Goal: Task Accomplishment & Management: Complete application form

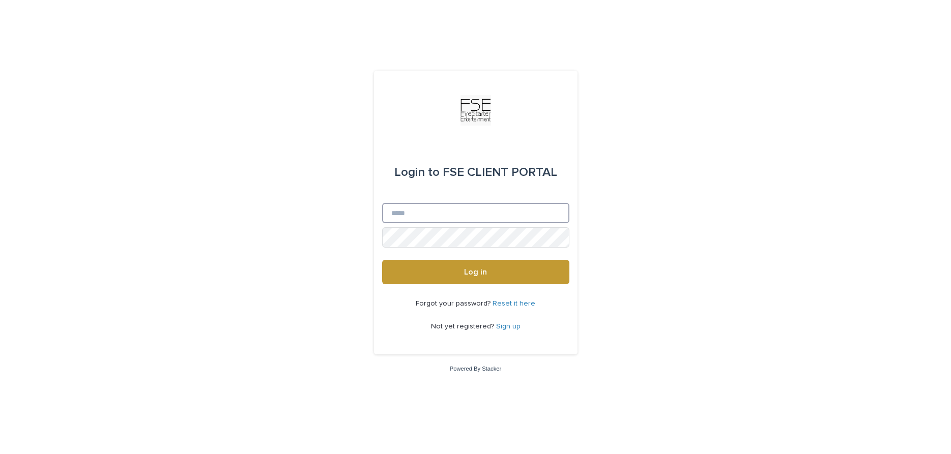
click at [468, 214] on input "Email" at bounding box center [475, 213] width 187 height 20
type input "**********"
click at [382, 260] on button "Log in" at bounding box center [475, 272] width 187 height 24
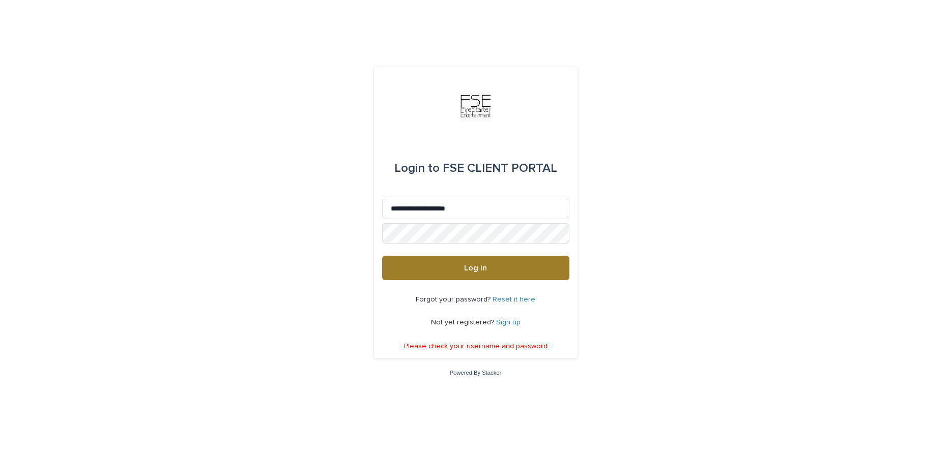
click at [455, 260] on button "Log in" at bounding box center [475, 268] width 187 height 24
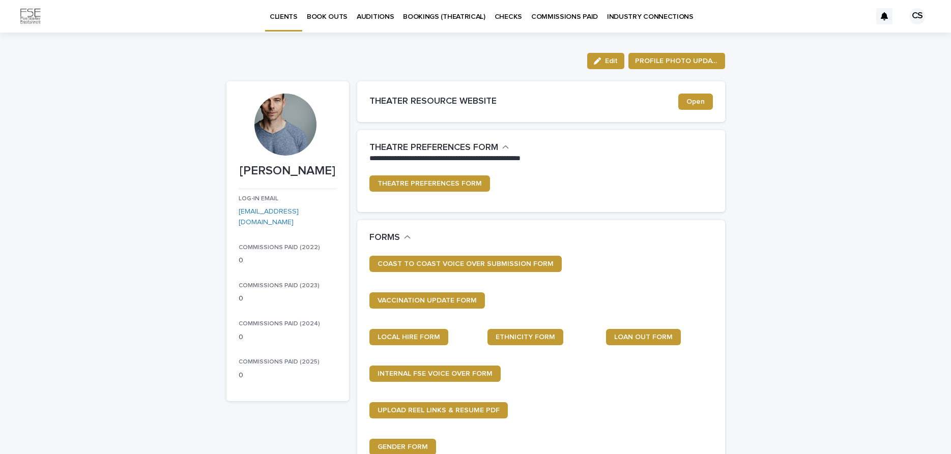
click at [335, 17] on p "BOOK OUTS" at bounding box center [327, 10] width 41 height 21
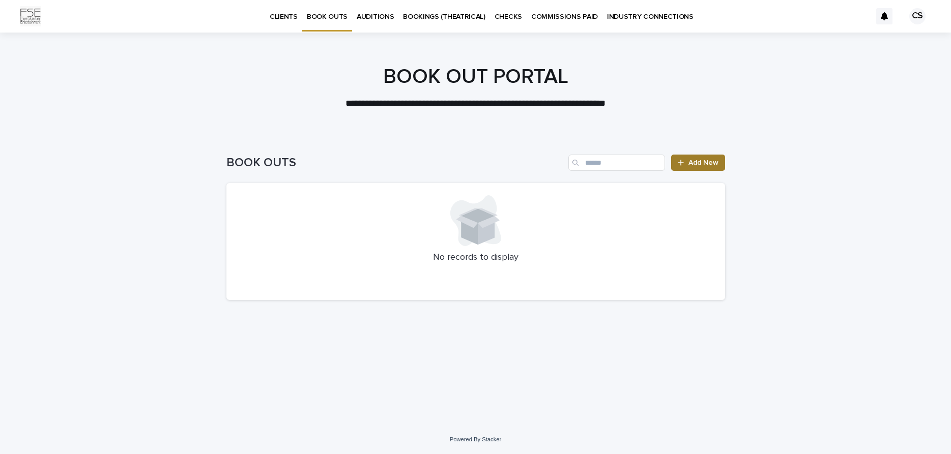
click at [704, 161] on span "Add New" at bounding box center [703, 162] width 30 height 7
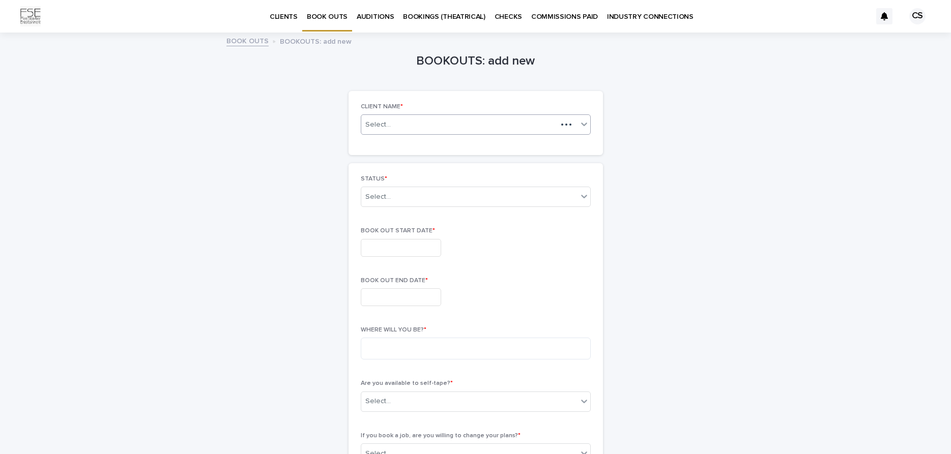
click at [414, 127] on div "Select..." at bounding box center [459, 125] width 196 height 13
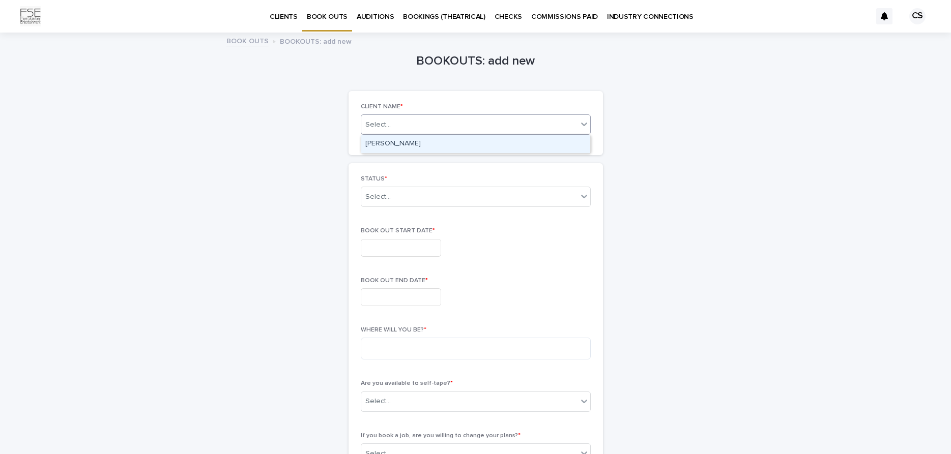
click at [385, 142] on div "[PERSON_NAME]" at bounding box center [475, 144] width 229 height 18
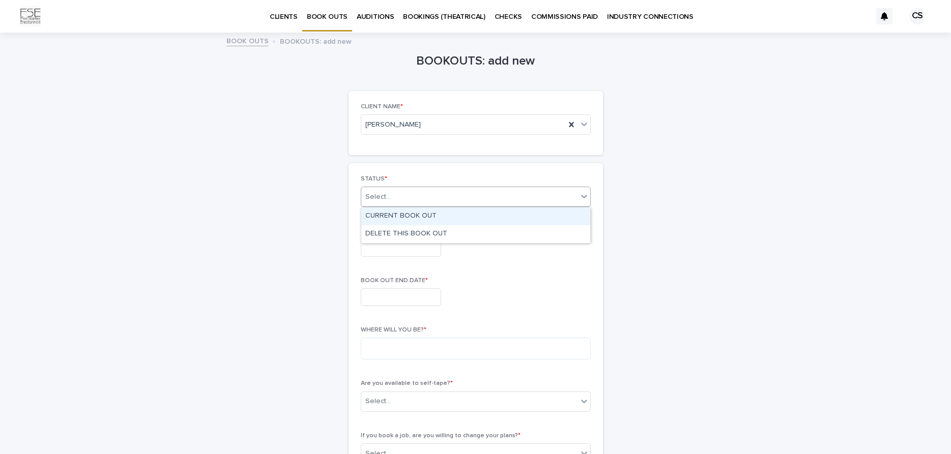
click at [394, 195] on div "Select..." at bounding box center [469, 197] width 216 height 17
click at [402, 213] on div "CURRENT BOOK OUT" at bounding box center [475, 217] width 229 height 18
click at [388, 248] on input "text" at bounding box center [401, 248] width 80 height 18
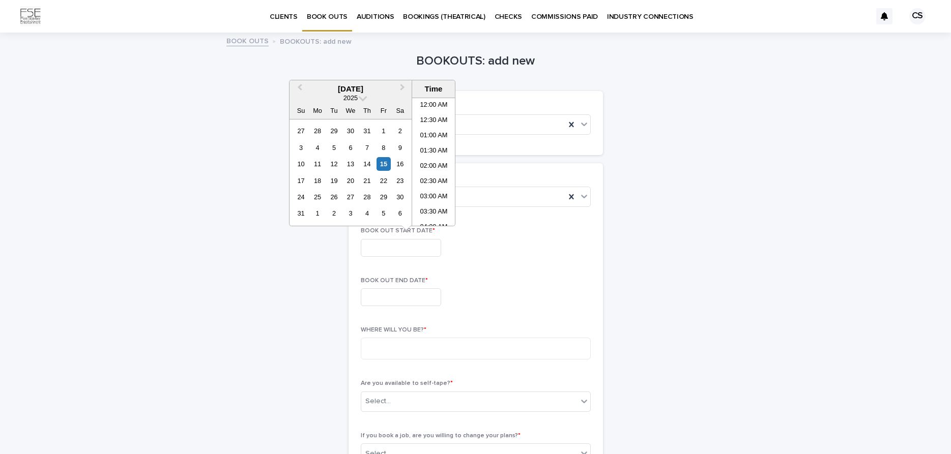
scroll to position [172, 0]
click at [386, 160] on div "15" at bounding box center [383, 164] width 14 height 14
type input "**********"
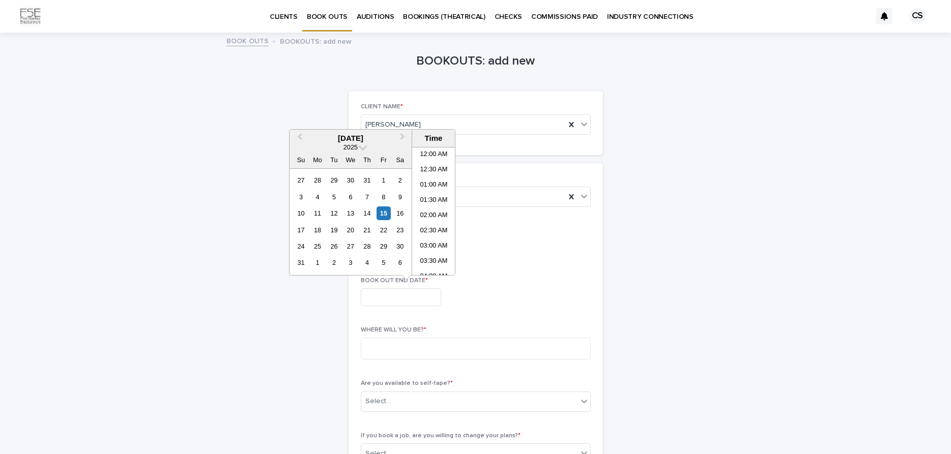
click at [392, 298] on input "text" at bounding box center [401, 297] width 80 height 18
click at [401, 133] on button "Next Month" at bounding box center [403, 139] width 16 height 16
click at [402, 134] on span "Next Month" at bounding box center [402, 138] width 0 height 14
click at [352, 214] on div "15" at bounding box center [350, 214] width 14 height 14
type input "**********"
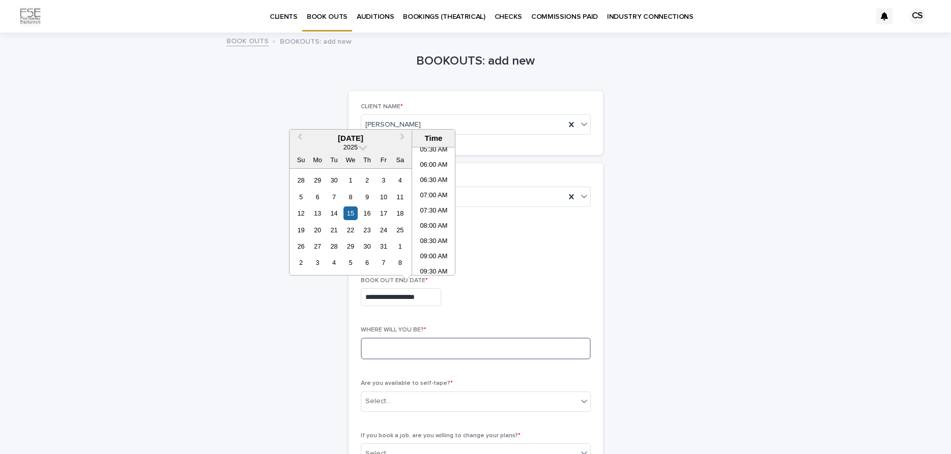
click at [392, 347] on textarea at bounding box center [476, 349] width 230 height 22
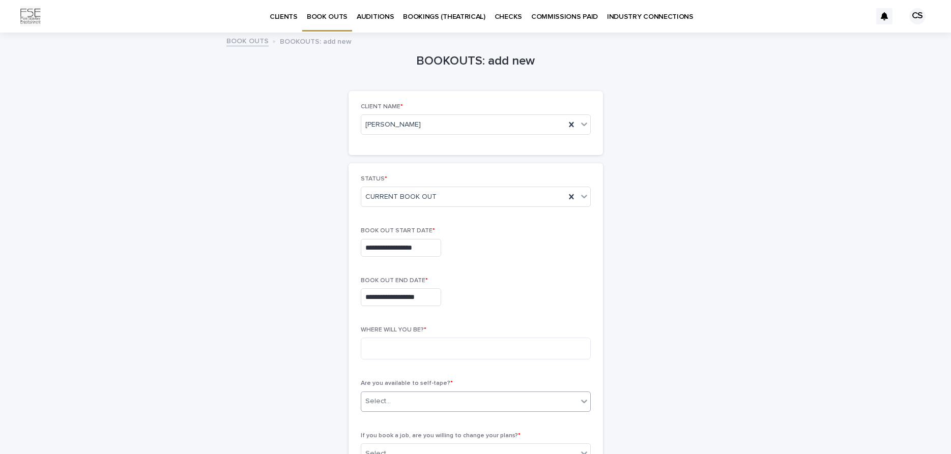
click at [402, 400] on div "Select..." at bounding box center [469, 401] width 216 height 17
click at [395, 441] on div "NO" at bounding box center [475, 439] width 229 height 18
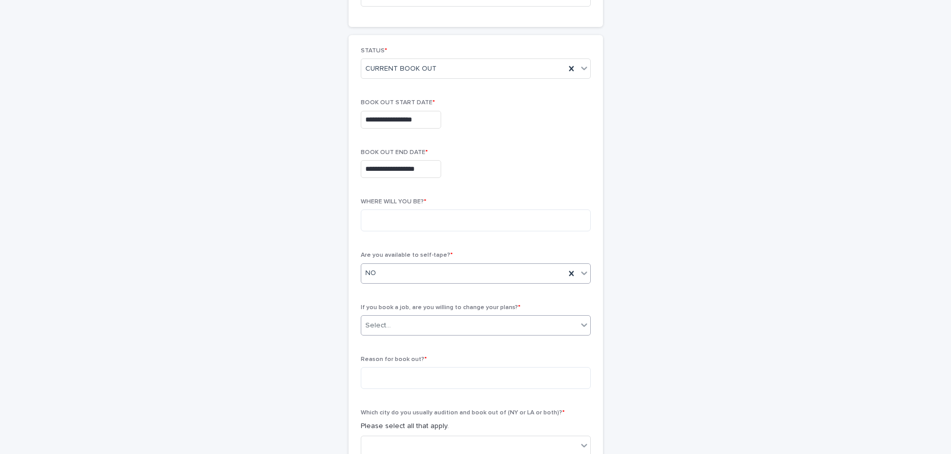
click at [427, 325] on div "Select..." at bounding box center [469, 325] width 216 height 17
click at [424, 370] on div "NO" at bounding box center [475, 363] width 229 height 18
click at [382, 219] on textarea at bounding box center [476, 221] width 230 height 22
click at [380, 224] on textarea at bounding box center [476, 221] width 230 height 22
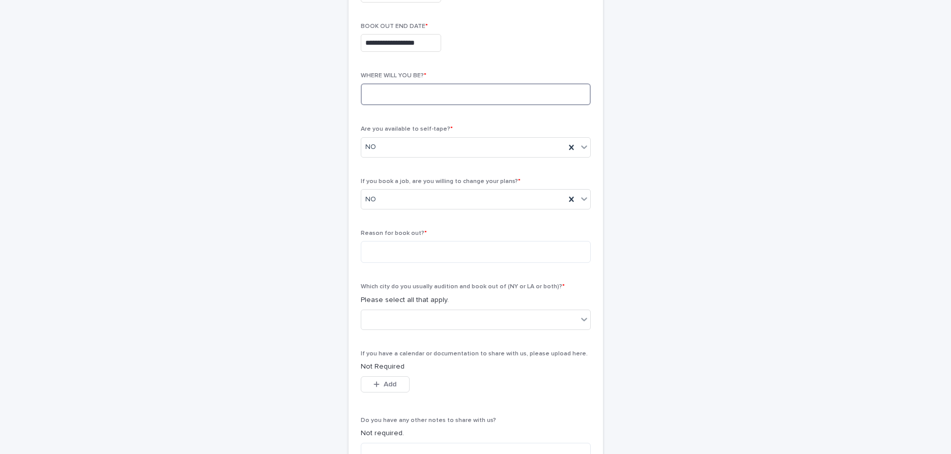
scroll to position [256, 0]
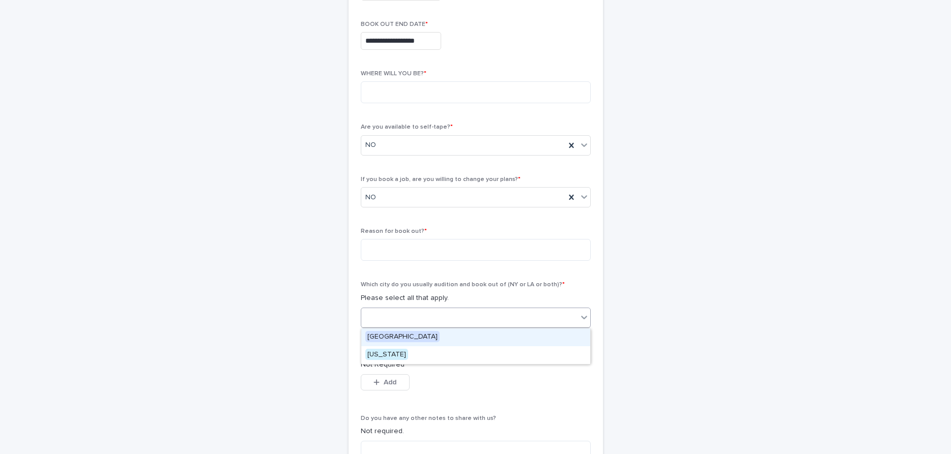
click at [385, 317] on div at bounding box center [469, 317] width 216 height 17
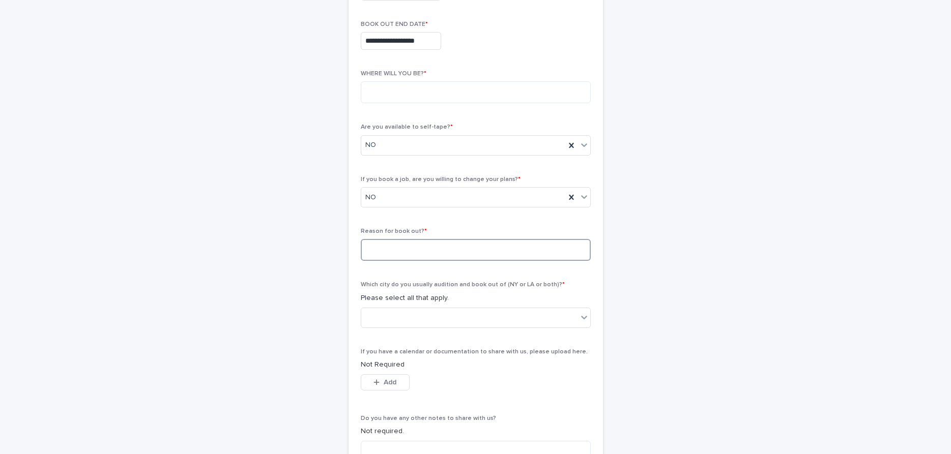
click at [425, 251] on textarea at bounding box center [476, 250] width 230 height 22
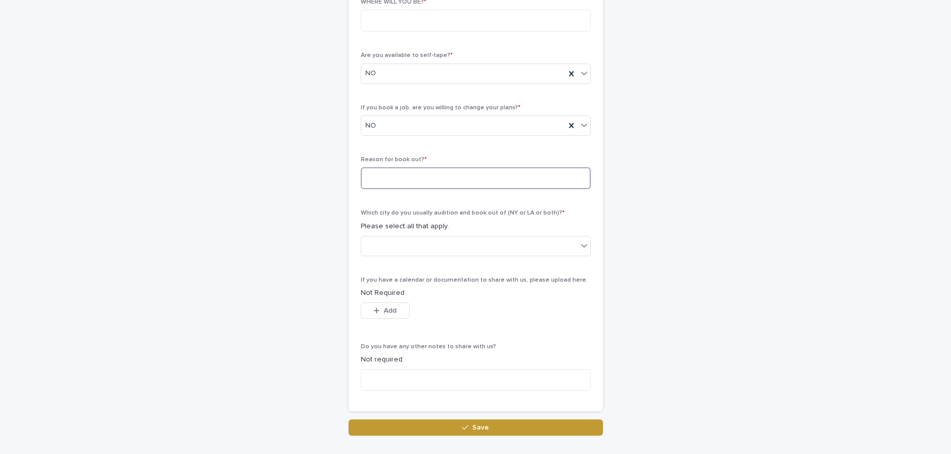
scroll to position [304, 0]
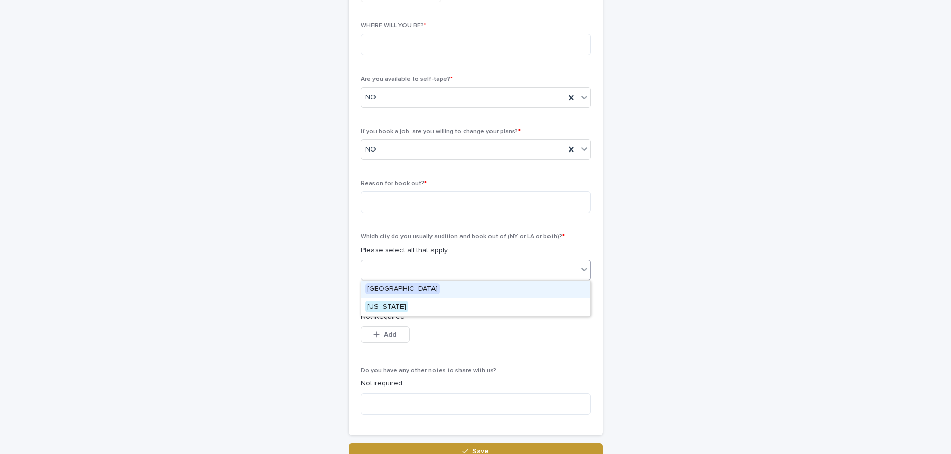
click at [421, 263] on div at bounding box center [469, 269] width 216 height 17
click at [417, 288] on div "[GEOGRAPHIC_DATA]" at bounding box center [475, 290] width 229 height 18
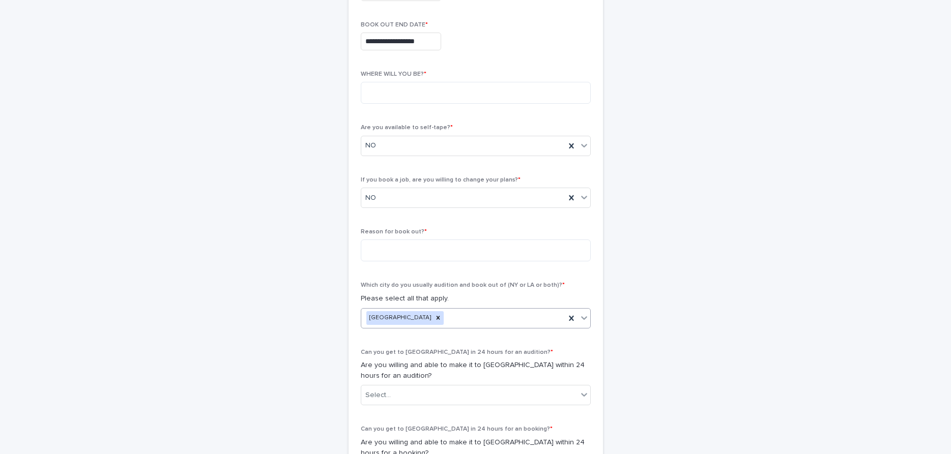
scroll to position [219, 0]
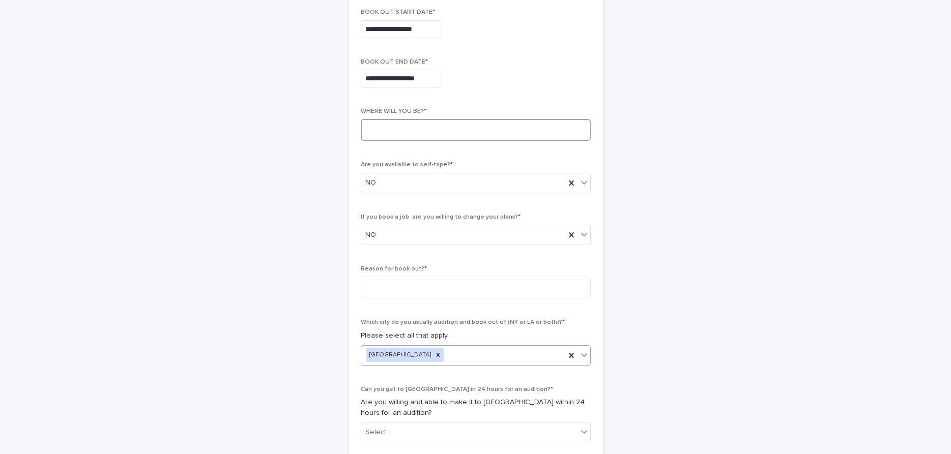
click at [383, 130] on textarea at bounding box center [476, 130] width 230 height 22
type textarea "*******"
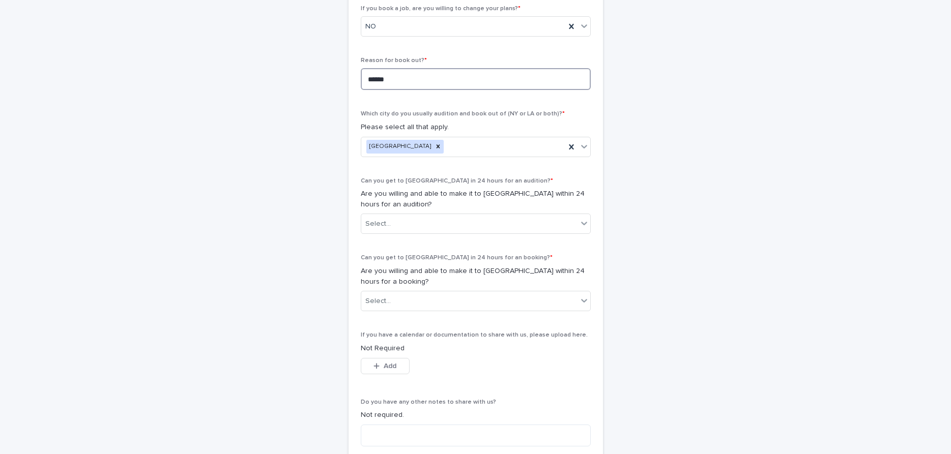
scroll to position [544, 0]
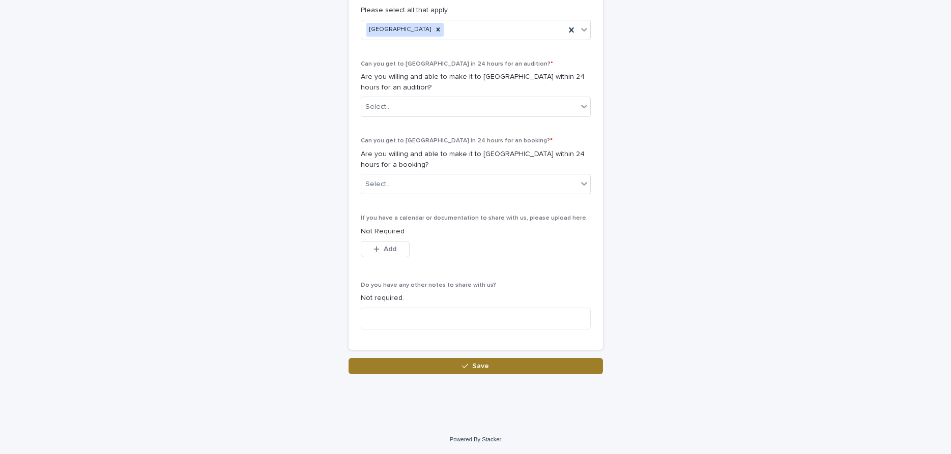
type textarea "******"
click at [473, 369] on button "Save" at bounding box center [475, 366] width 254 height 16
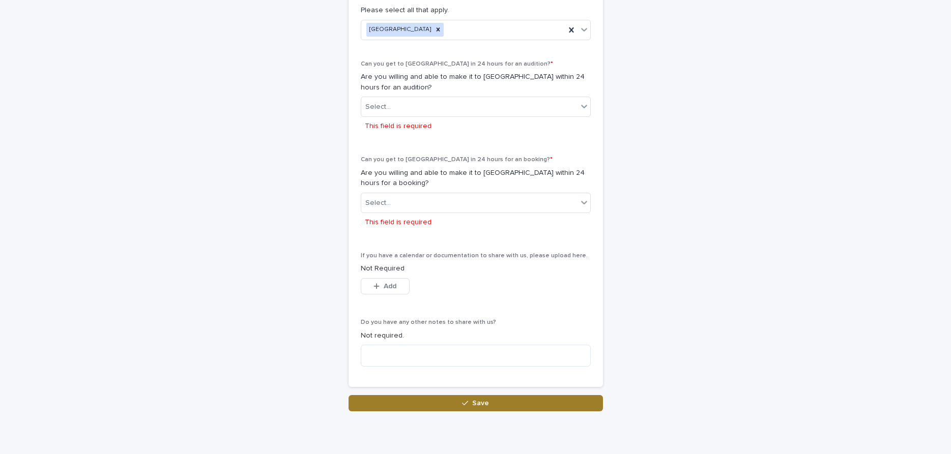
scroll to position [582, 0]
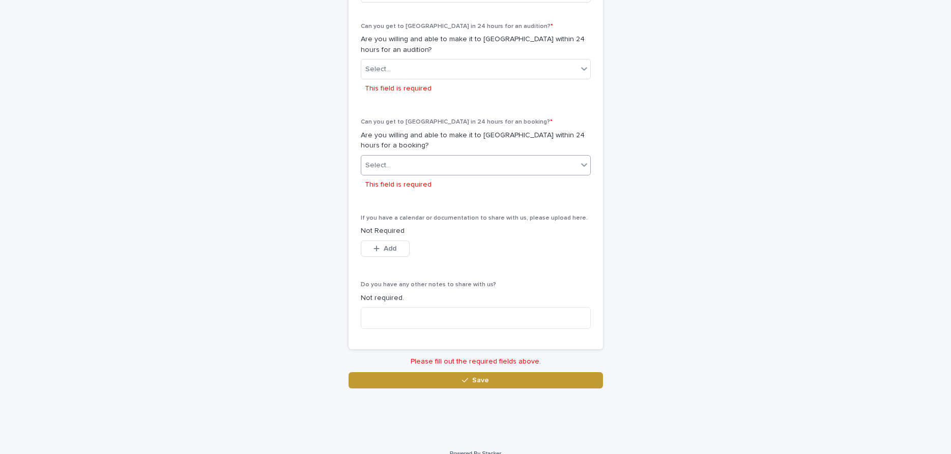
click at [421, 166] on div "Select..." at bounding box center [469, 165] width 216 height 17
click at [402, 200] on div "NO" at bounding box center [475, 203] width 229 height 18
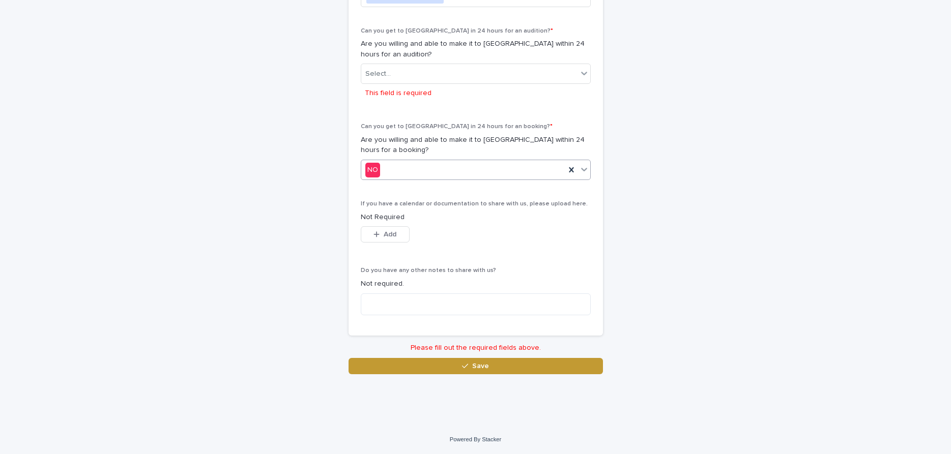
scroll to position [563, 0]
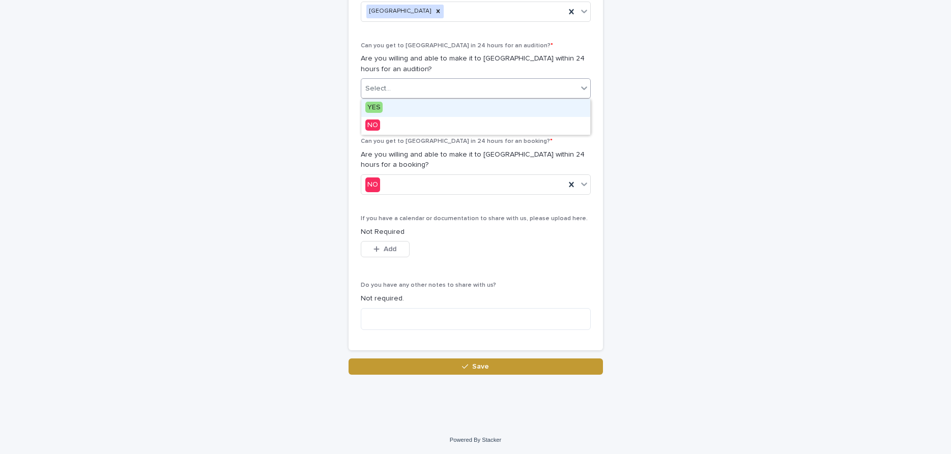
click at [402, 92] on div "Select..." at bounding box center [469, 88] width 216 height 17
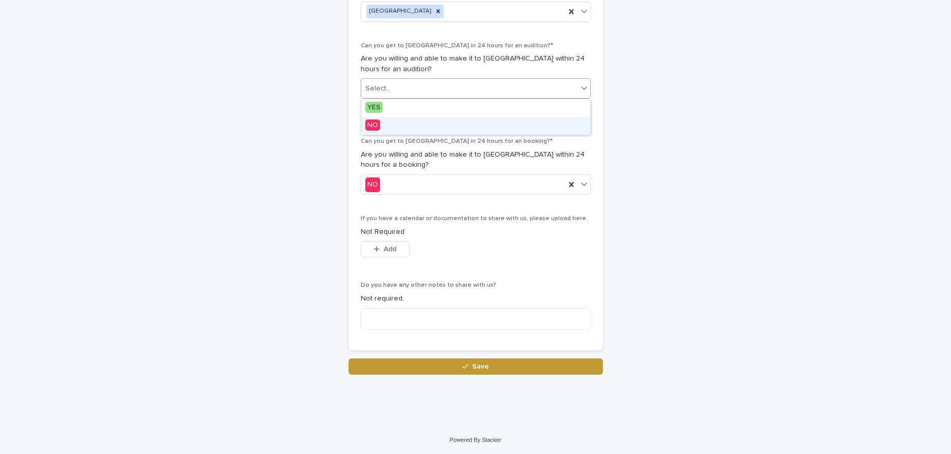
click at [400, 122] on div "NO" at bounding box center [475, 126] width 229 height 18
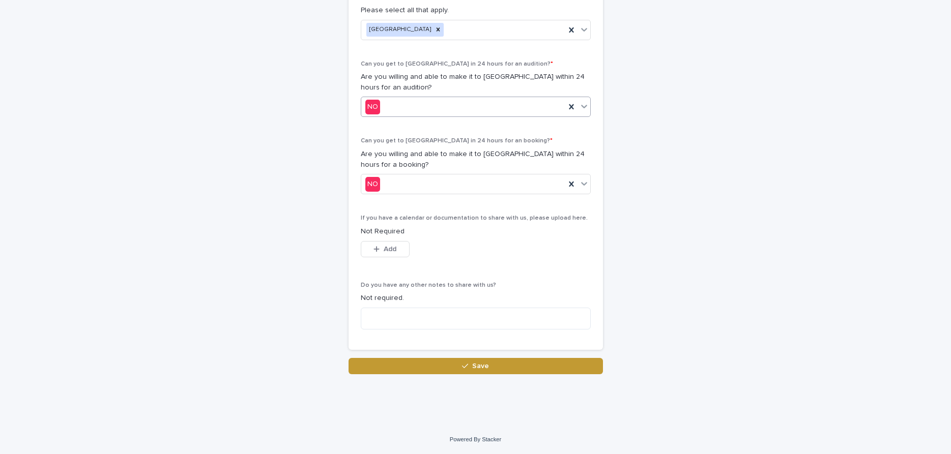
scroll to position [544, 0]
click at [474, 366] on span "Save" at bounding box center [480, 366] width 17 height 7
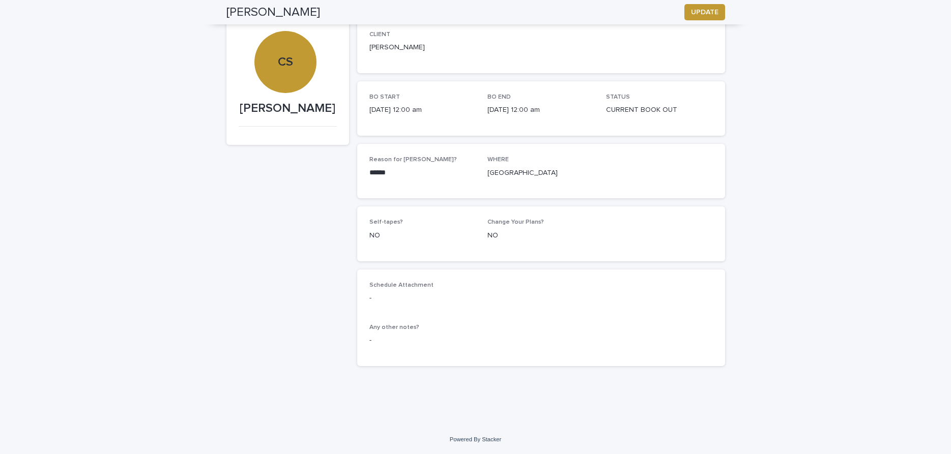
scroll to position [64, 0]
